Goal: Navigation & Orientation: Go to known website

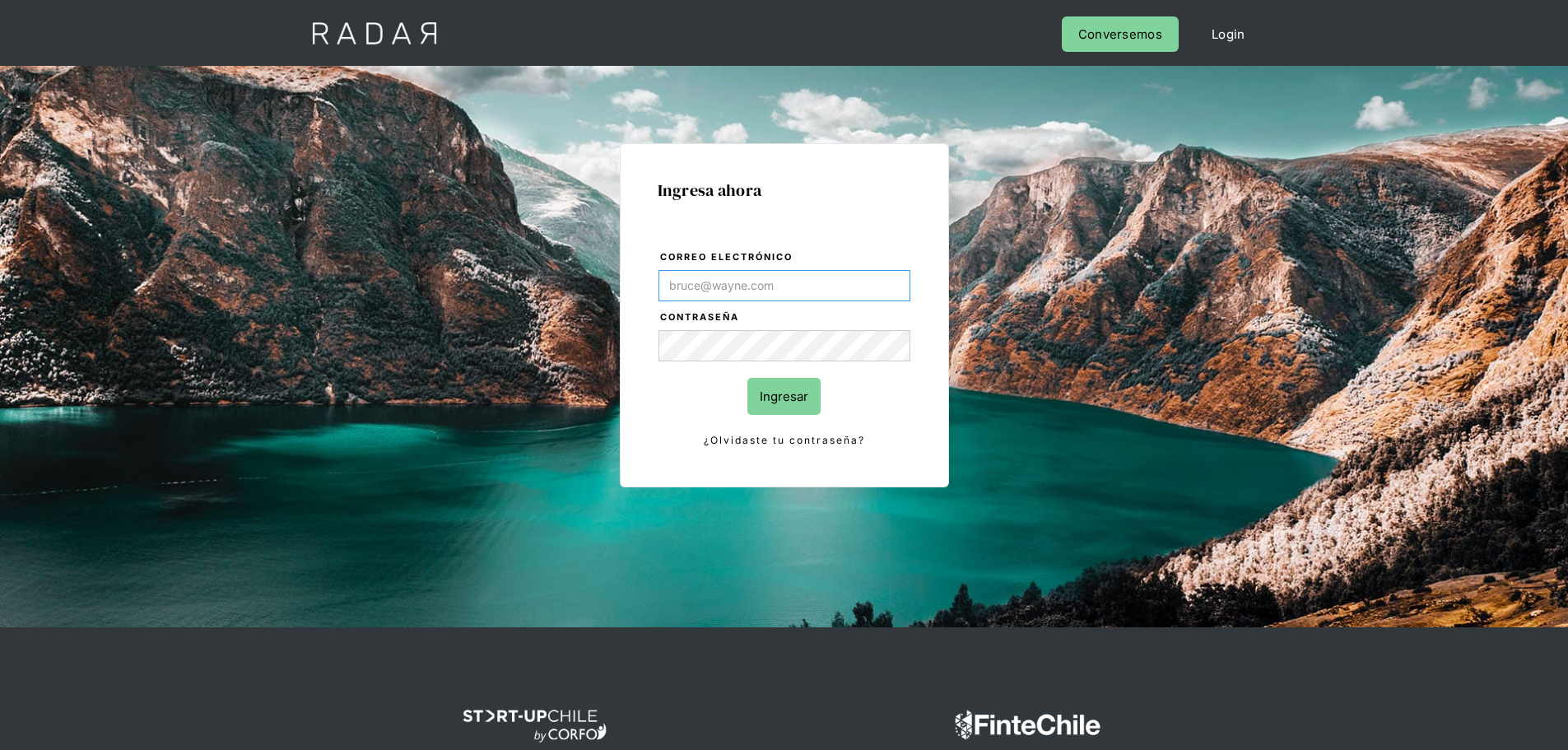
click at [768, 283] on input "Correo electrónico" at bounding box center [784, 285] width 252 height 31
type input "[PERSON_NAME][EMAIL_ADDRESS][PERSON_NAME][DOMAIN_NAME]"
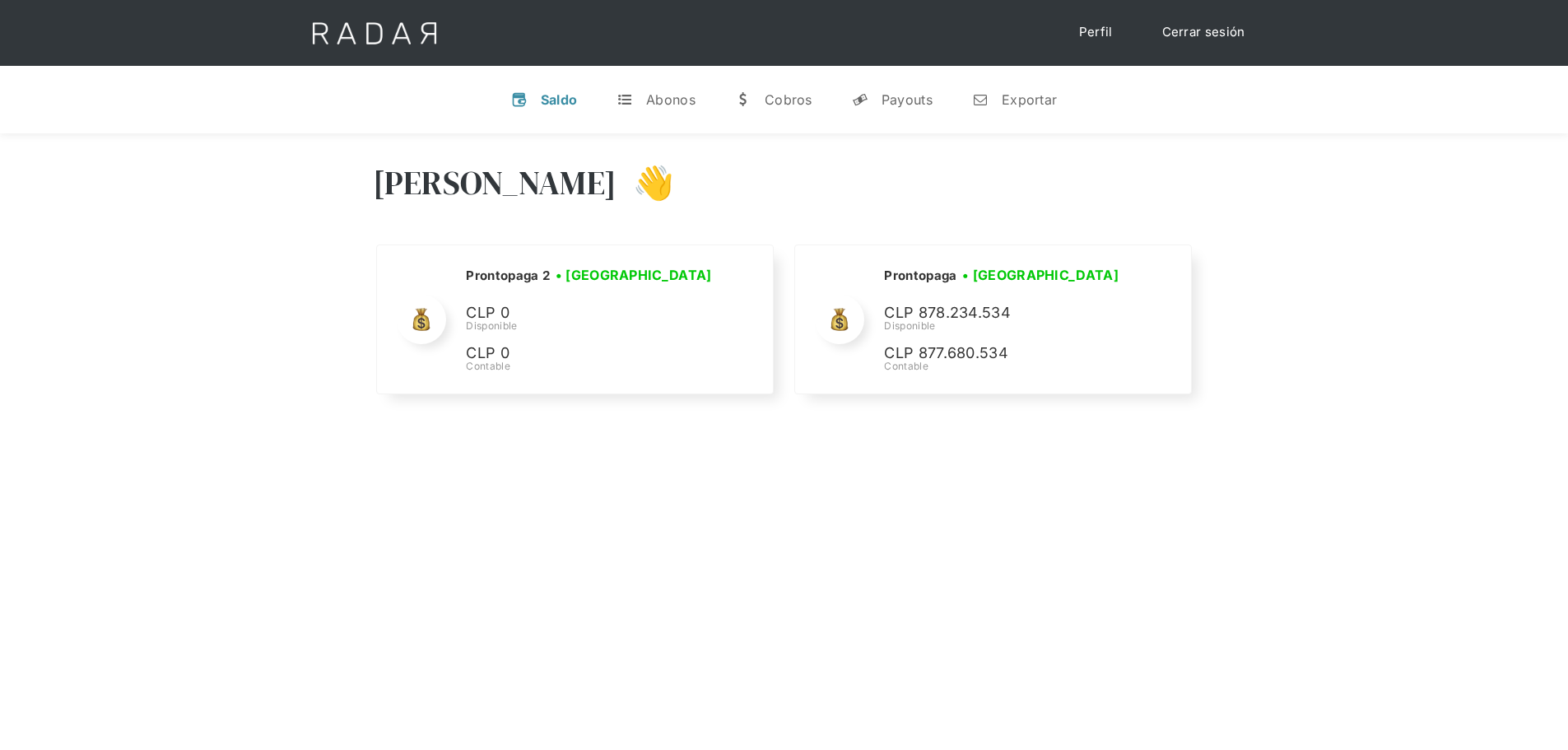
click at [1046, 466] on div "Hola José 👋 Cargando tus cuentas... Nombre de la empresa • Conectada • Desconec…" at bounding box center [784, 509] width 1568 height 750
click at [1224, 210] on div "Hola José 👋 Cargando tus cuentas... Nombre de la empresa • Conectada • Desconec…" at bounding box center [784, 281] width 1568 height 295
